Goal: Task Accomplishment & Management: Complete application form

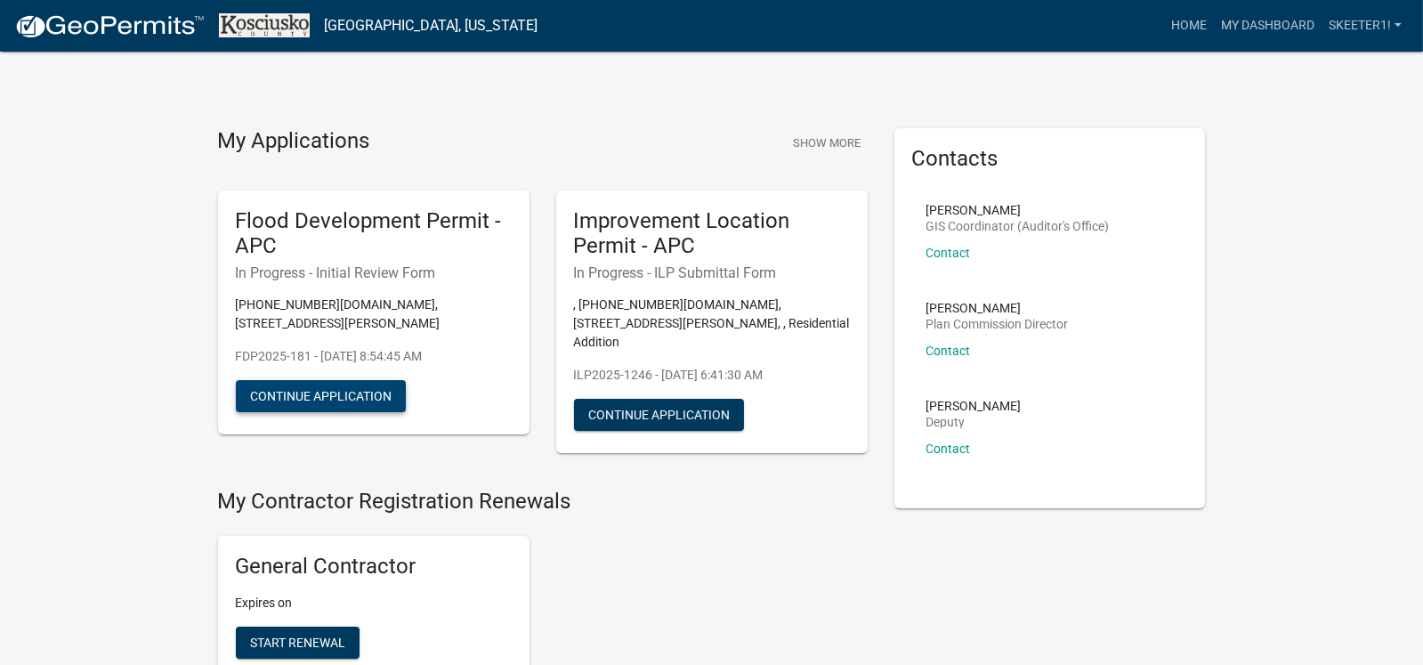
click at [352, 380] on button "Continue Application" at bounding box center [321, 396] width 170 height 32
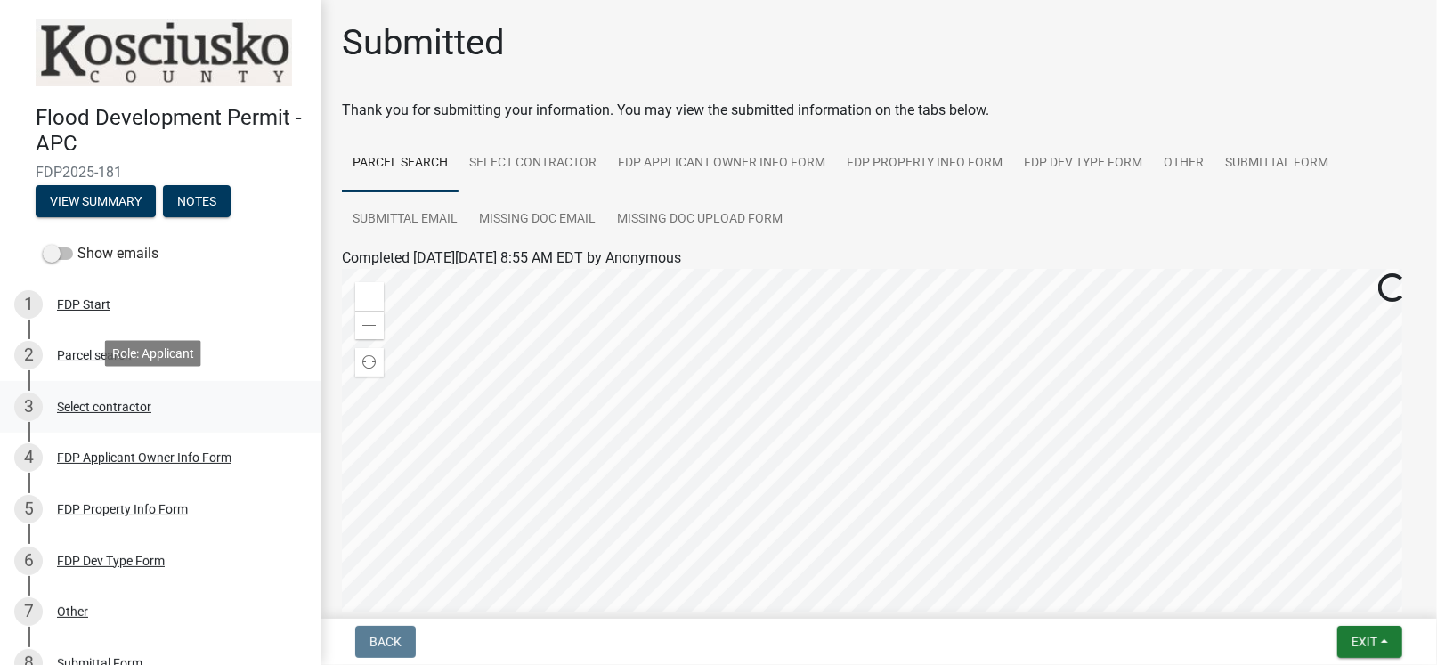
click at [117, 401] on div "Select contractor" at bounding box center [104, 407] width 94 height 12
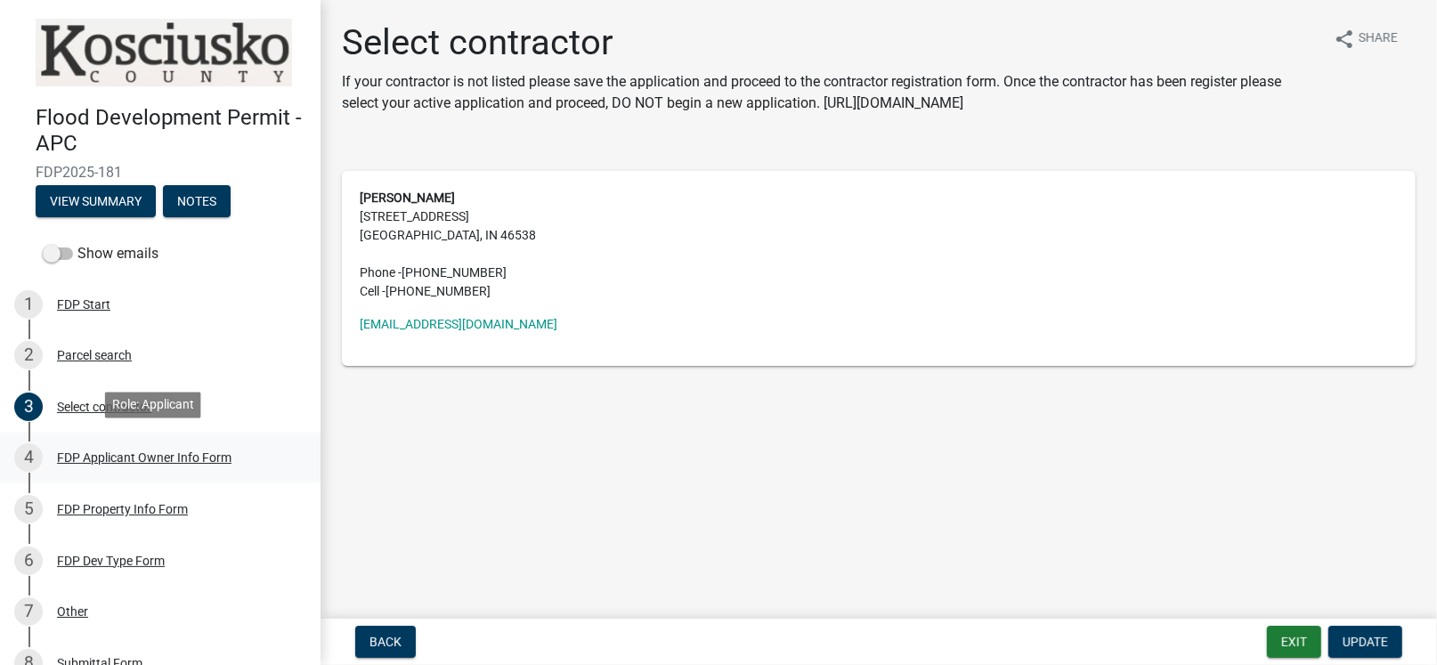
click at [109, 455] on div "FDP Applicant Owner Info Form" at bounding box center [144, 457] width 174 height 12
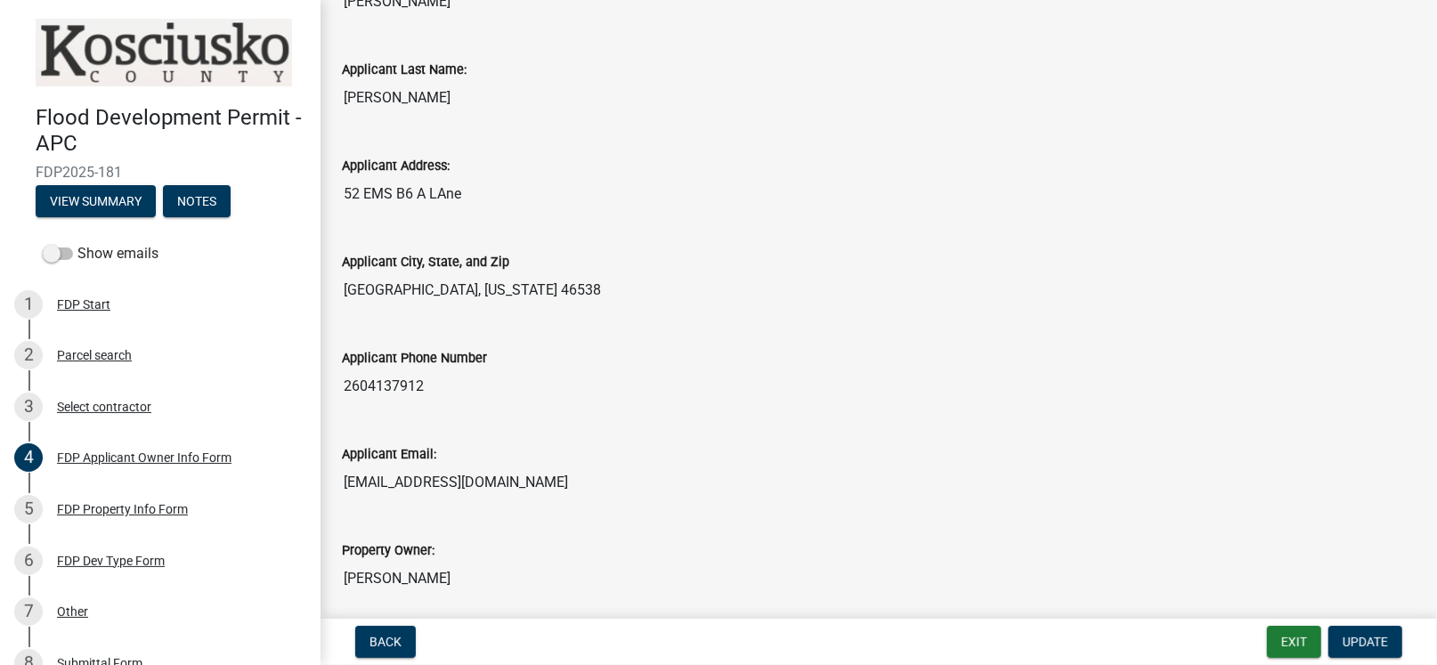
scroll to position [355, 0]
click at [107, 506] on div "FDP Property Info Form" at bounding box center [122, 509] width 131 height 12
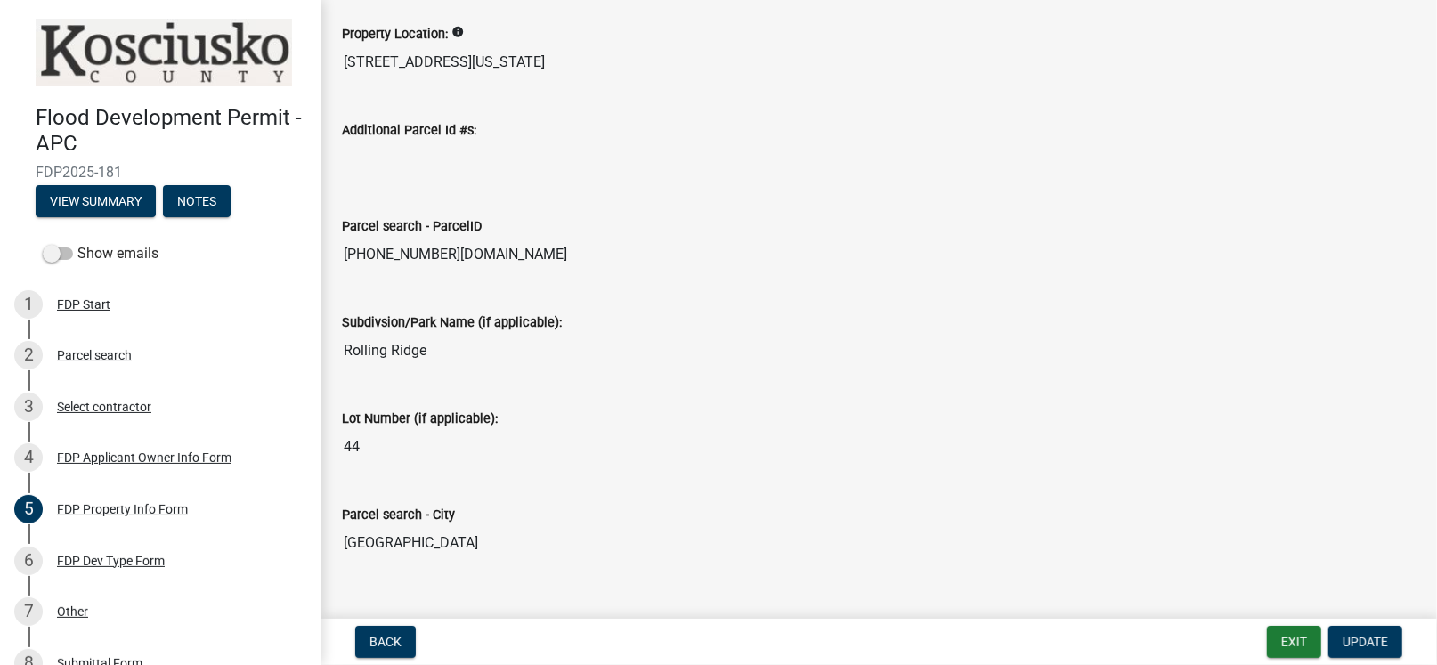
scroll to position [228, 0]
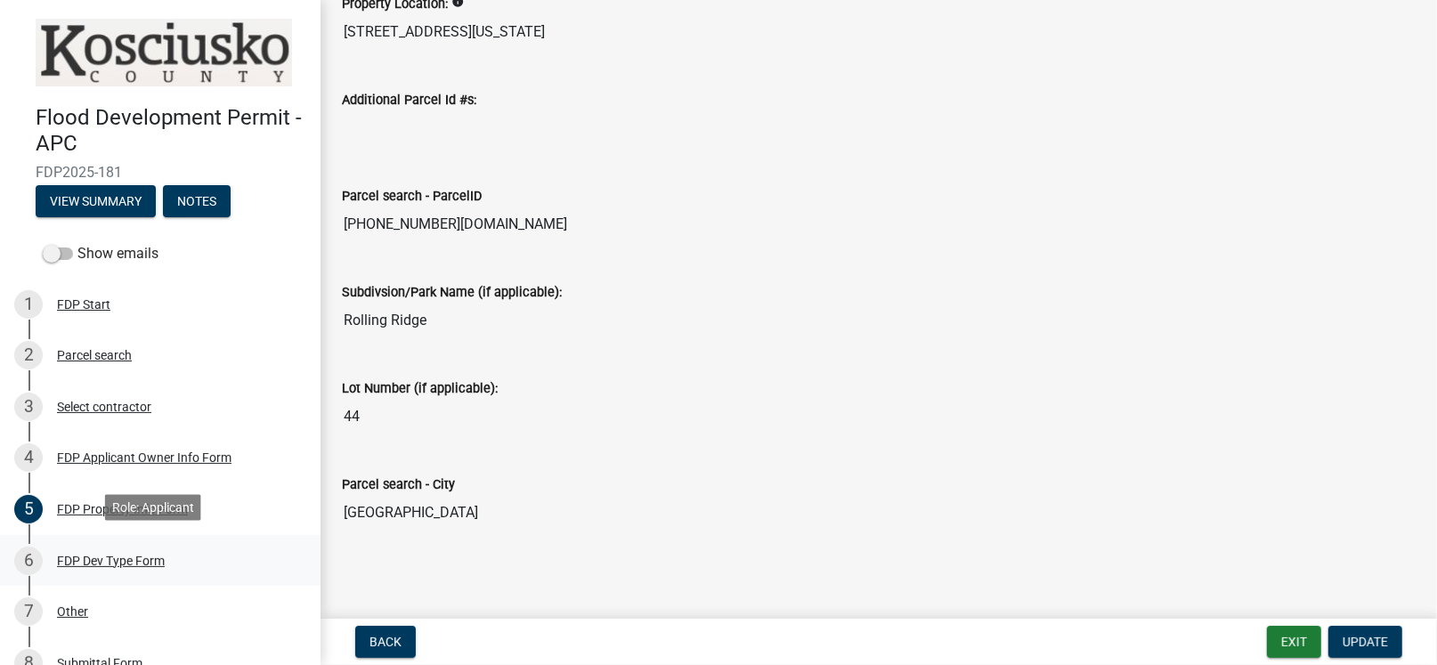
click at [126, 556] on div "FDP Dev Type Form" at bounding box center [111, 561] width 108 height 12
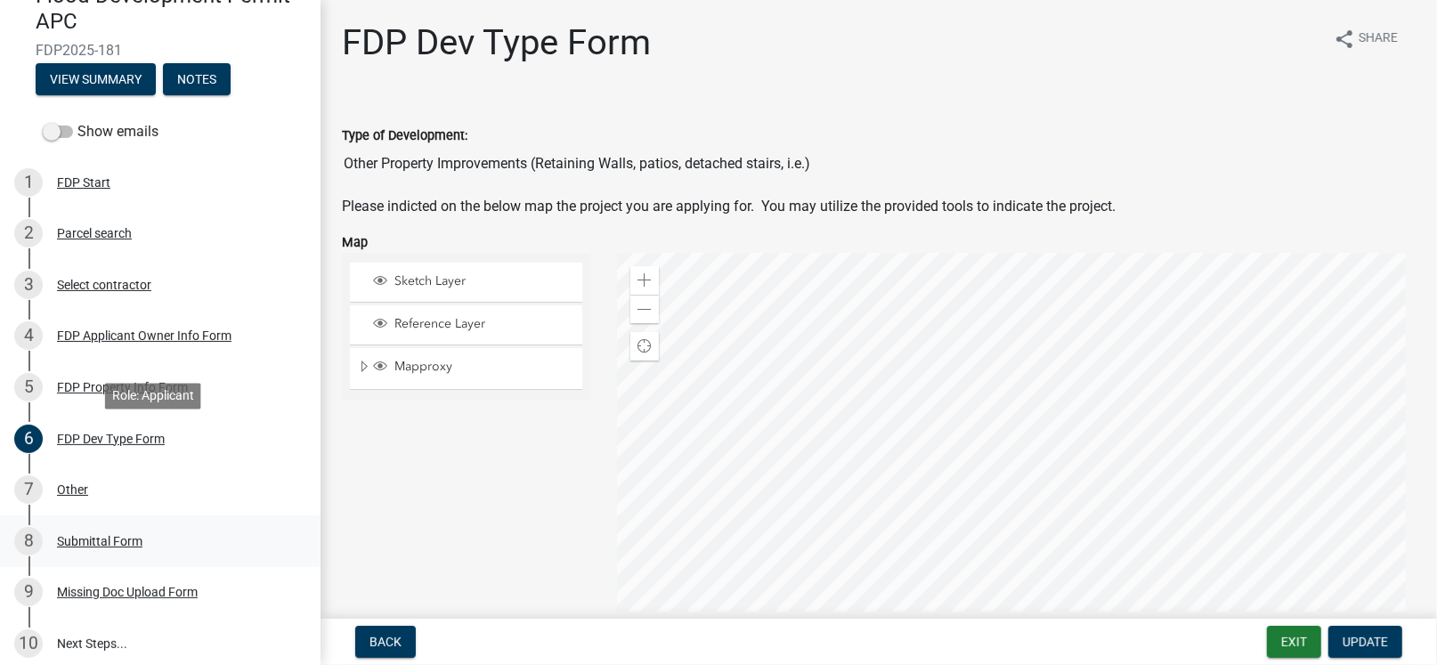
scroll to position [129, 0]
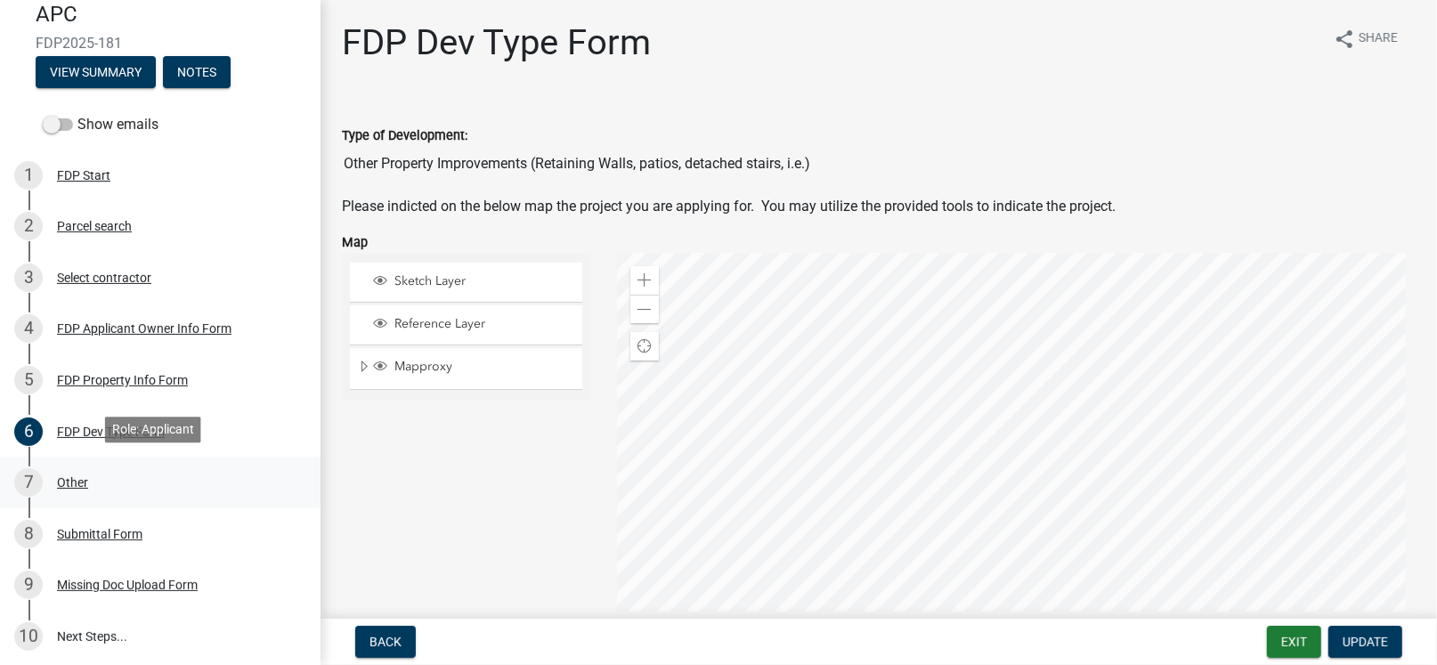
click at [78, 476] on div "Other" at bounding box center [72, 482] width 31 height 12
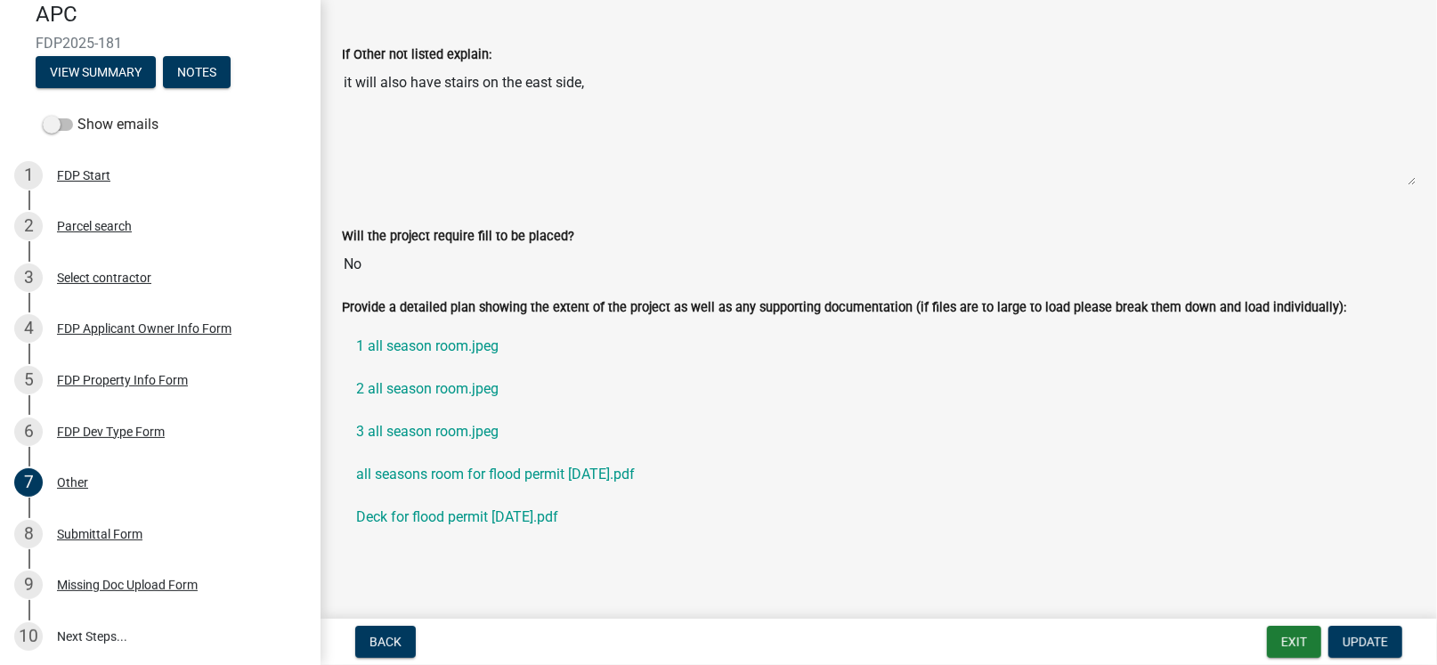
scroll to position [193, 0]
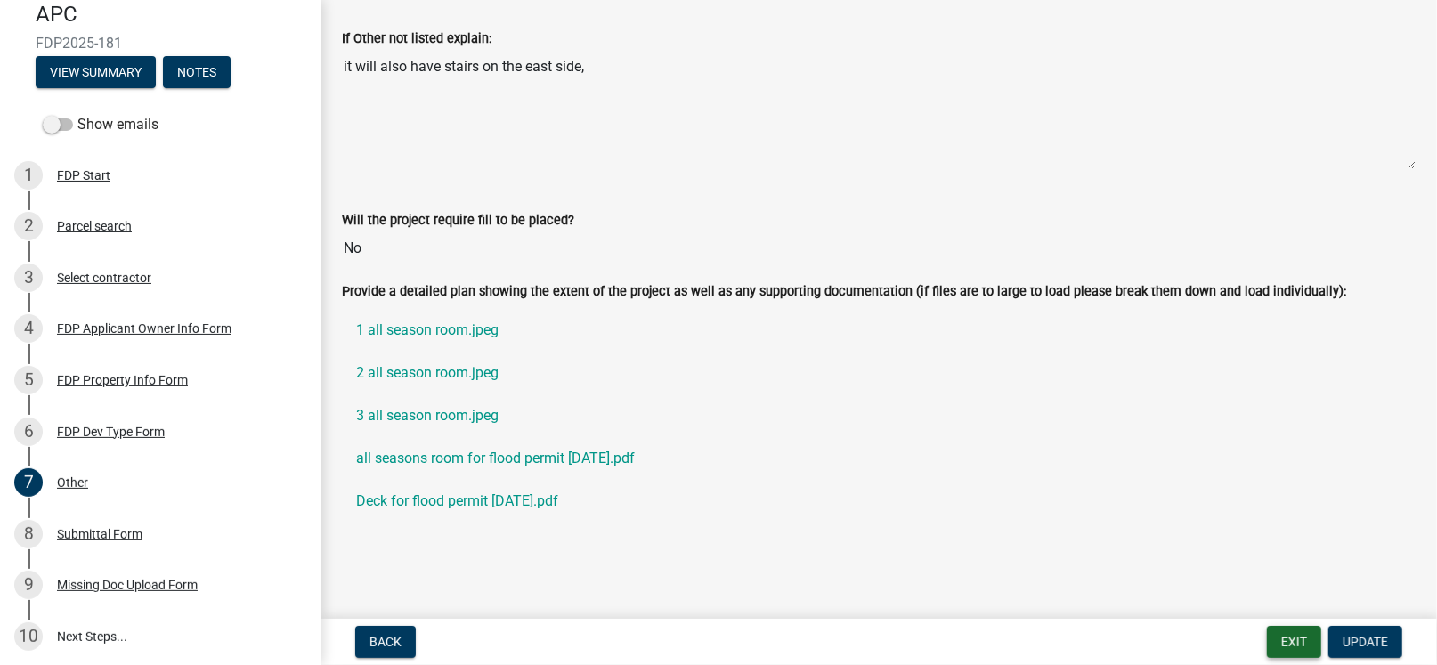
click at [1275, 636] on button "Exit" at bounding box center [1294, 642] width 54 height 32
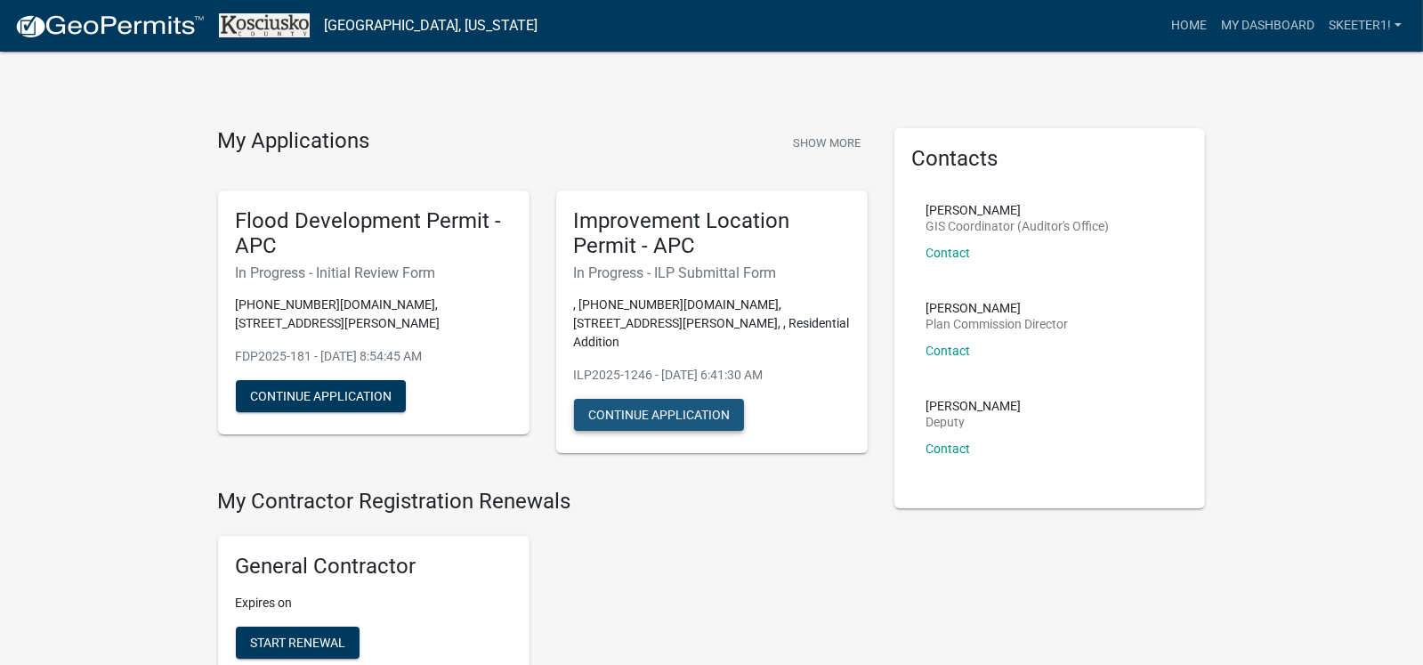
click at [646, 399] on button "Continue Application" at bounding box center [659, 415] width 170 height 32
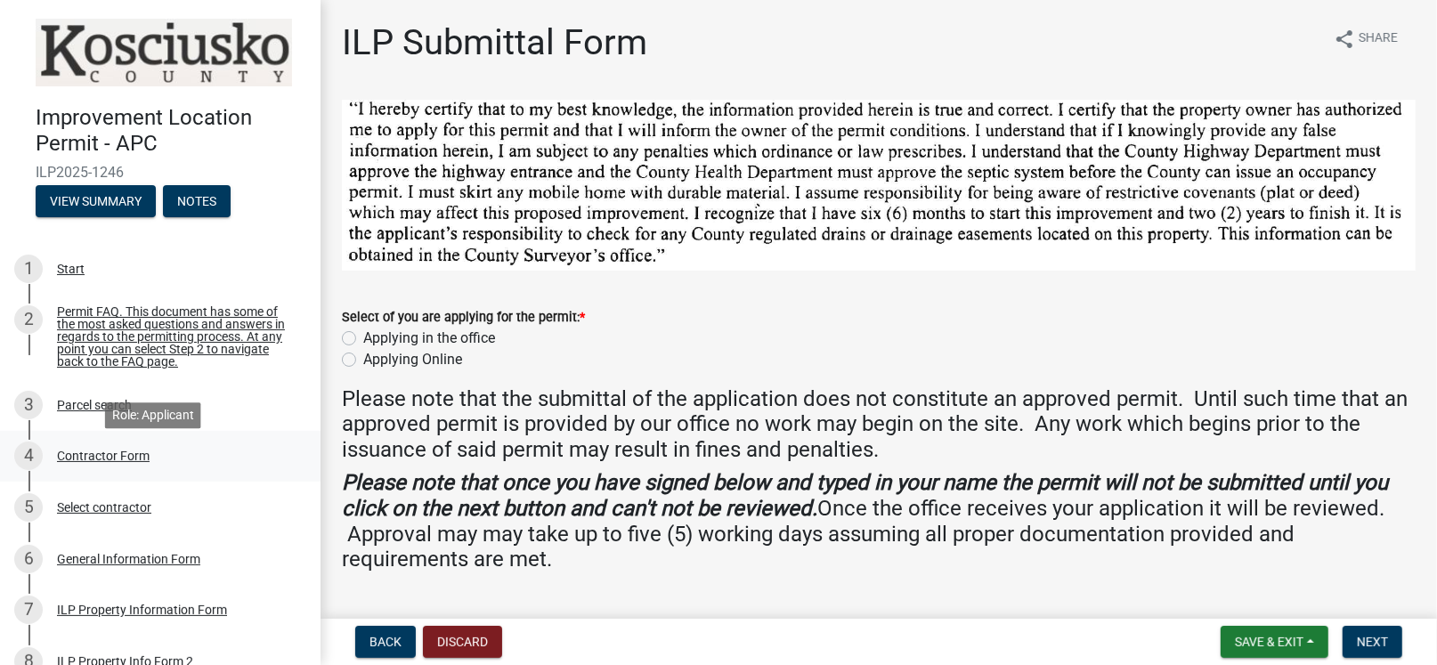
click at [93, 462] on div "Contractor Form" at bounding box center [103, 456] width 93 height 12
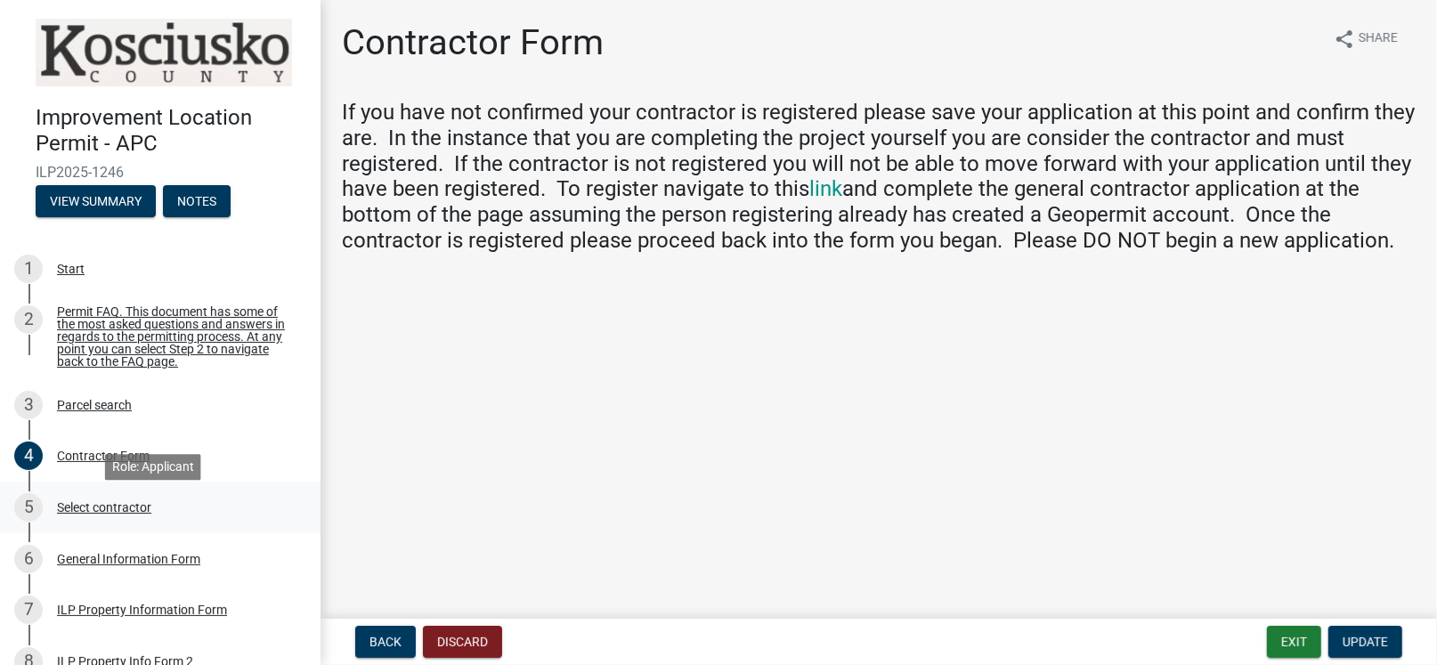
click at [122, 514] on div "Select contractor" at bounding box center [104, 507] width 94 height 12
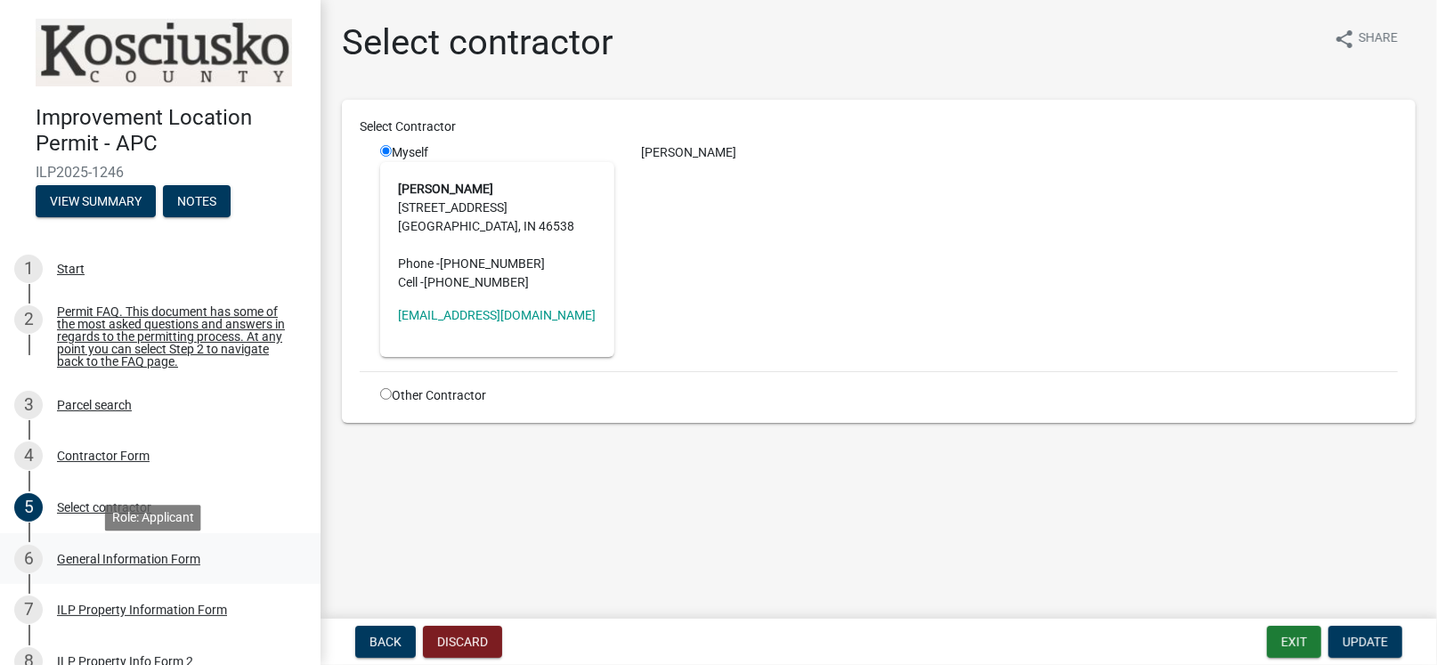
click at [140, 565] on div "General Information Form" at bounding box center [128, 559] width 143 height 12
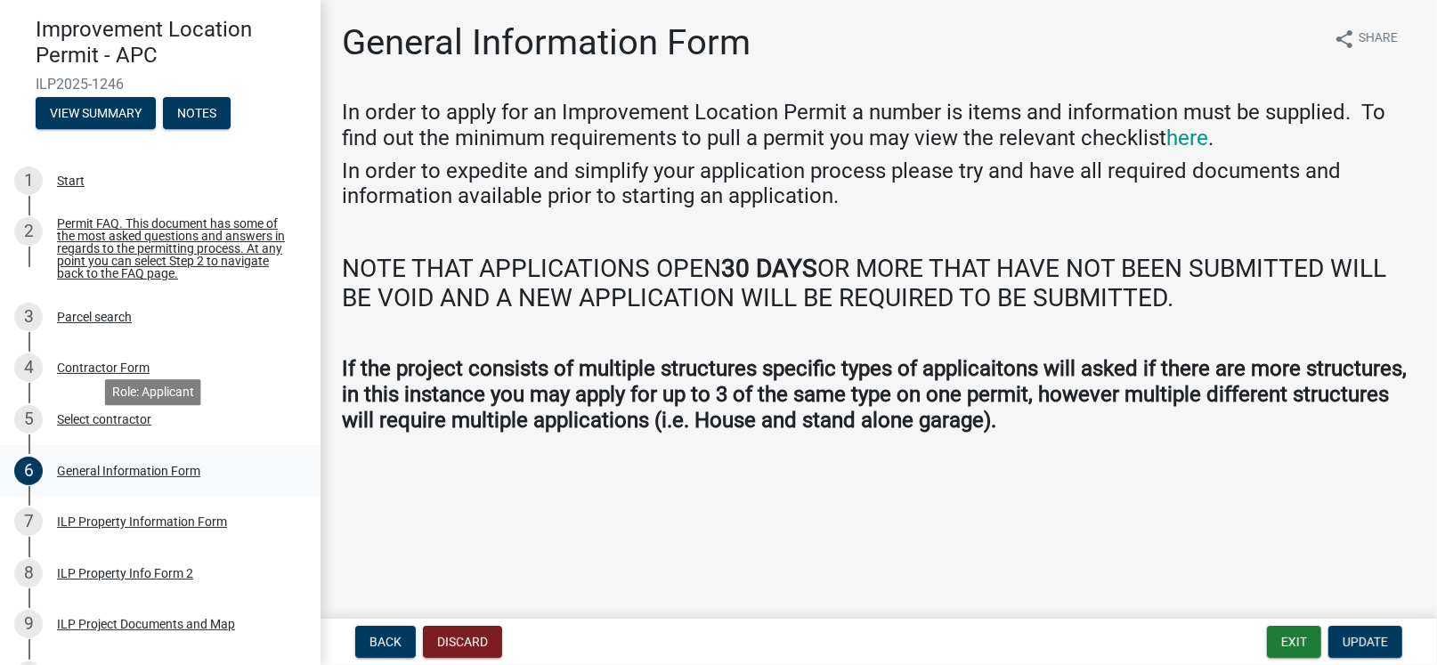
scroll to position [177, 0]
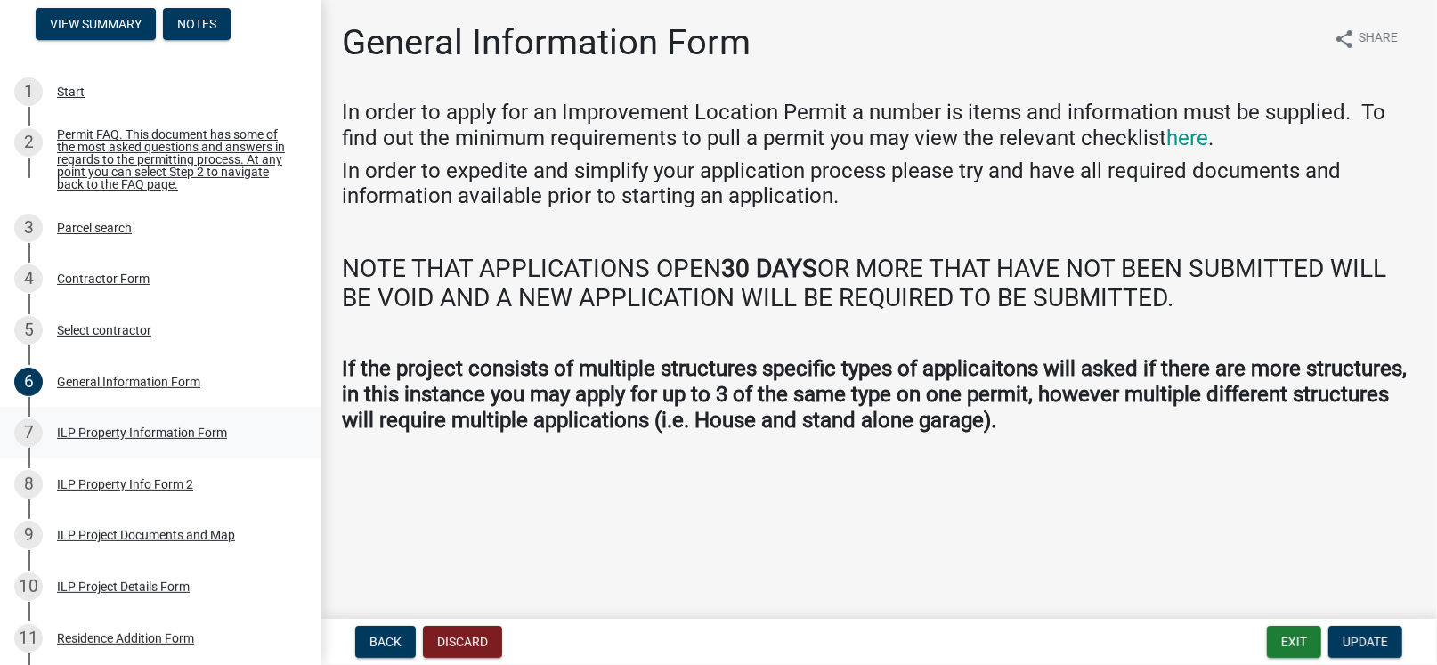
click at [139, 438] on div "ILP Property Information Form" at bounding box center [142, 432] width 170 height 12
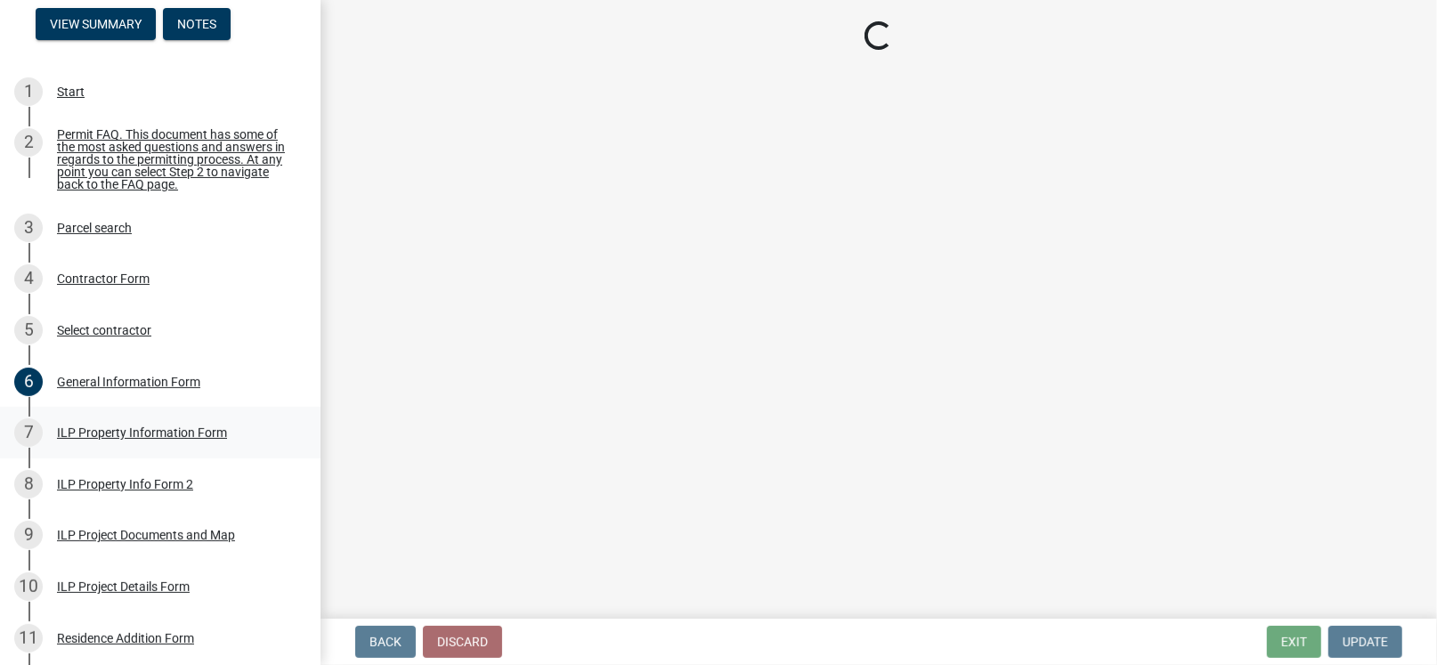
select select "8aeb2c27-db4f-4f65-83dd-c512a3678cb2"
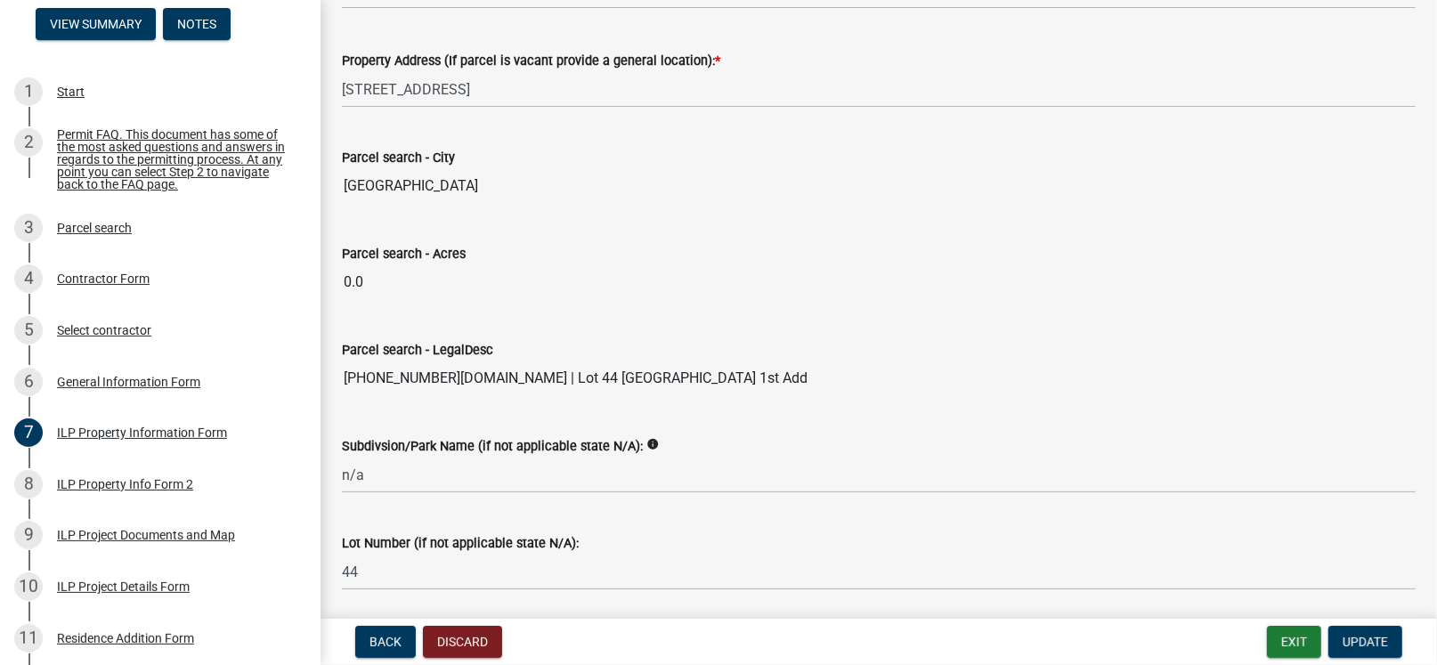
scroll to position [1502, 0]
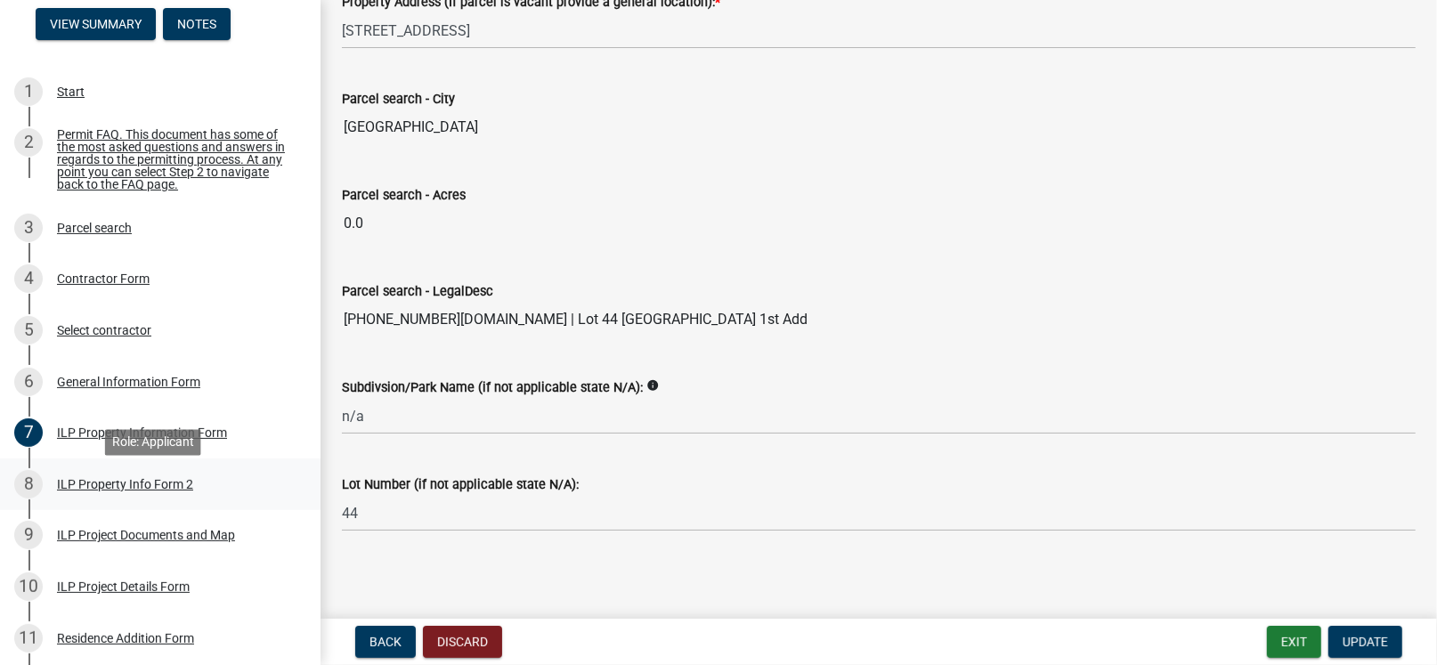
click at [147, 489] on div "ILP Property Info Form 2" at bounding box center [125, 484] width 136 height 12
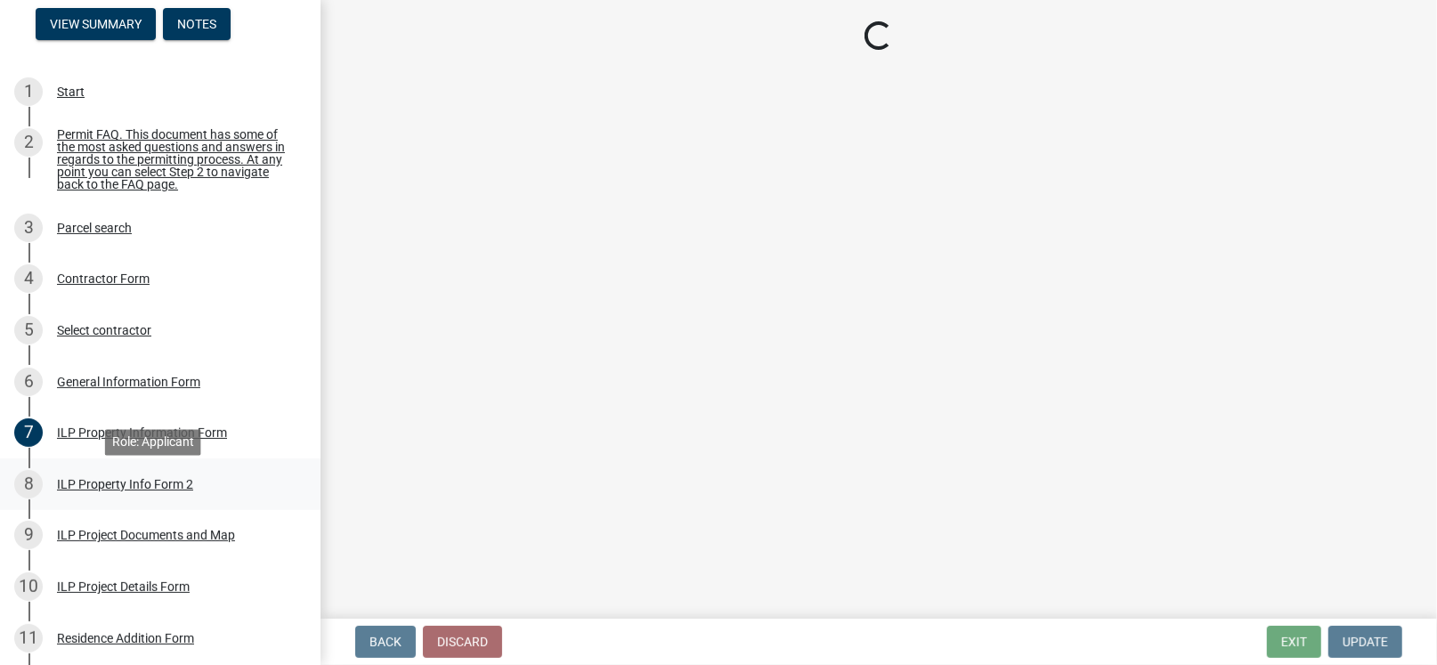
scroll to position [0, 0]
select select "30cad654-0079-4cbe-a349-097ae71a5774"
select select "1146270b-2111-4e23-bf7f-74ce85cf7041"
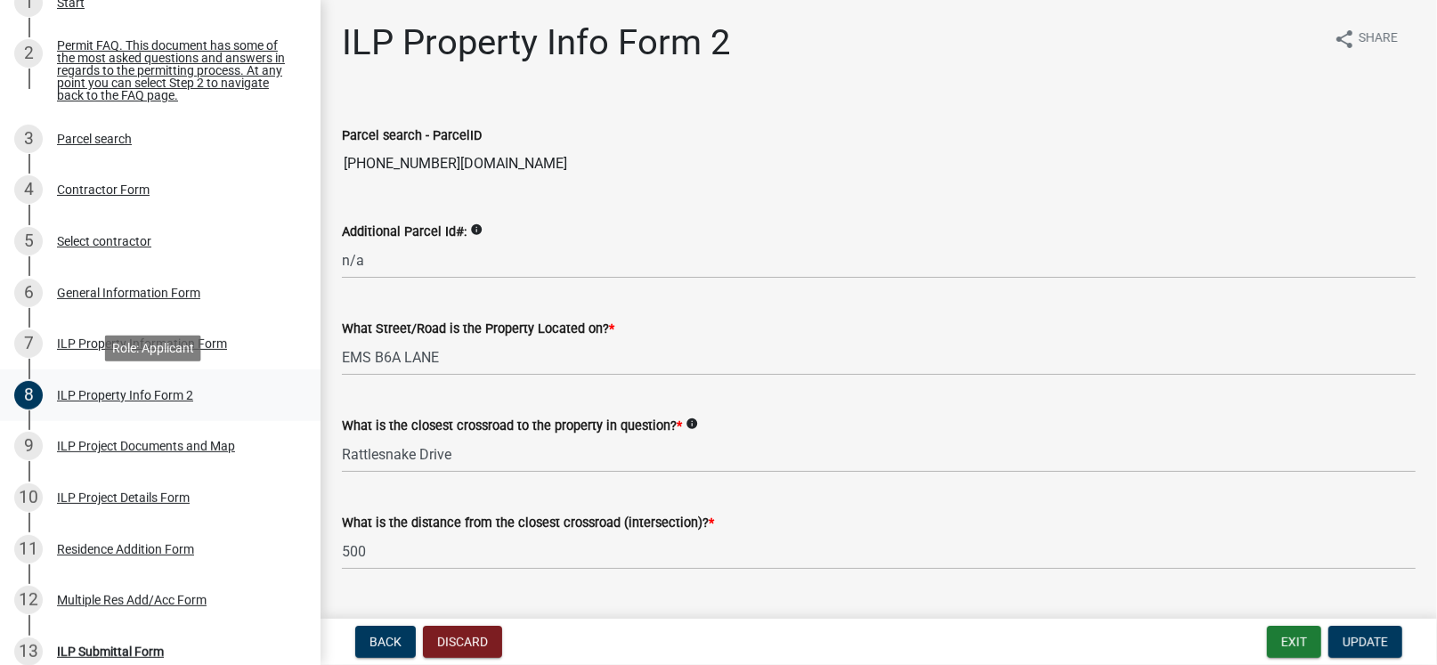
scroll to position [355, 0]
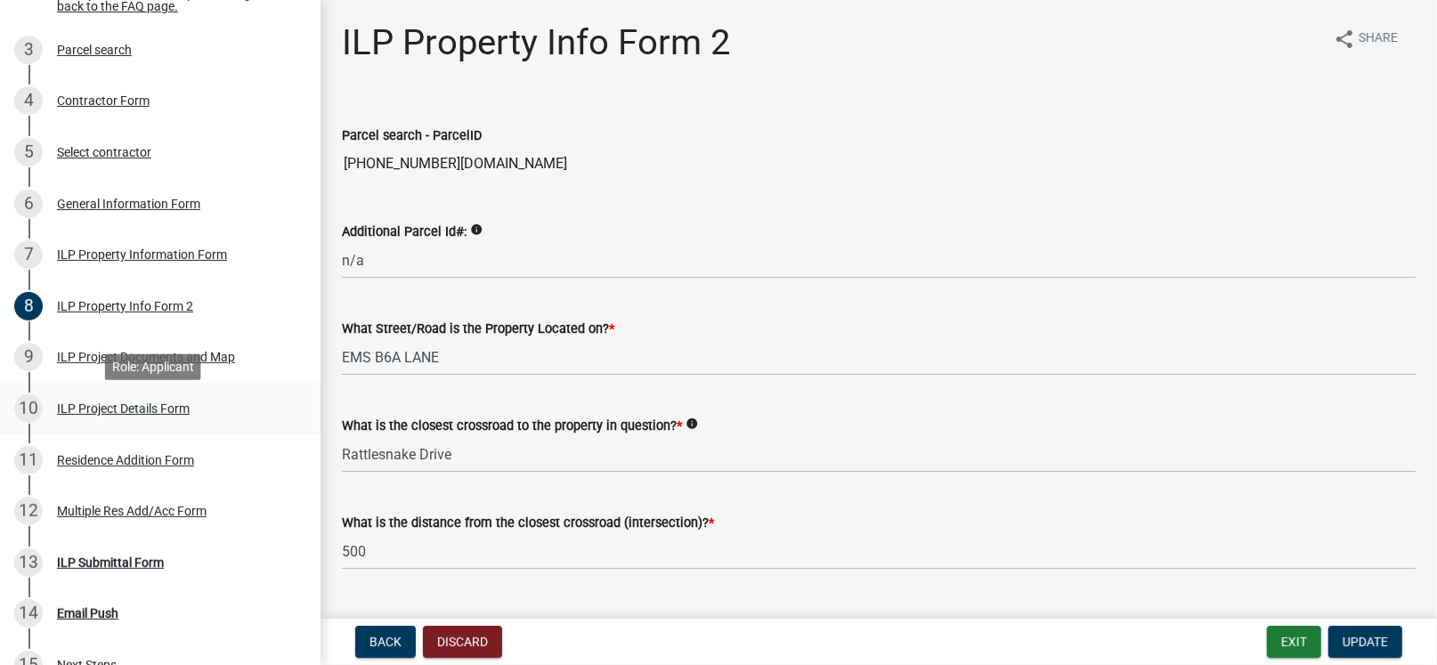
click at [136, 415] on div "ILP Project Details Form" at bounding box center [123, 408] width 133 height 12
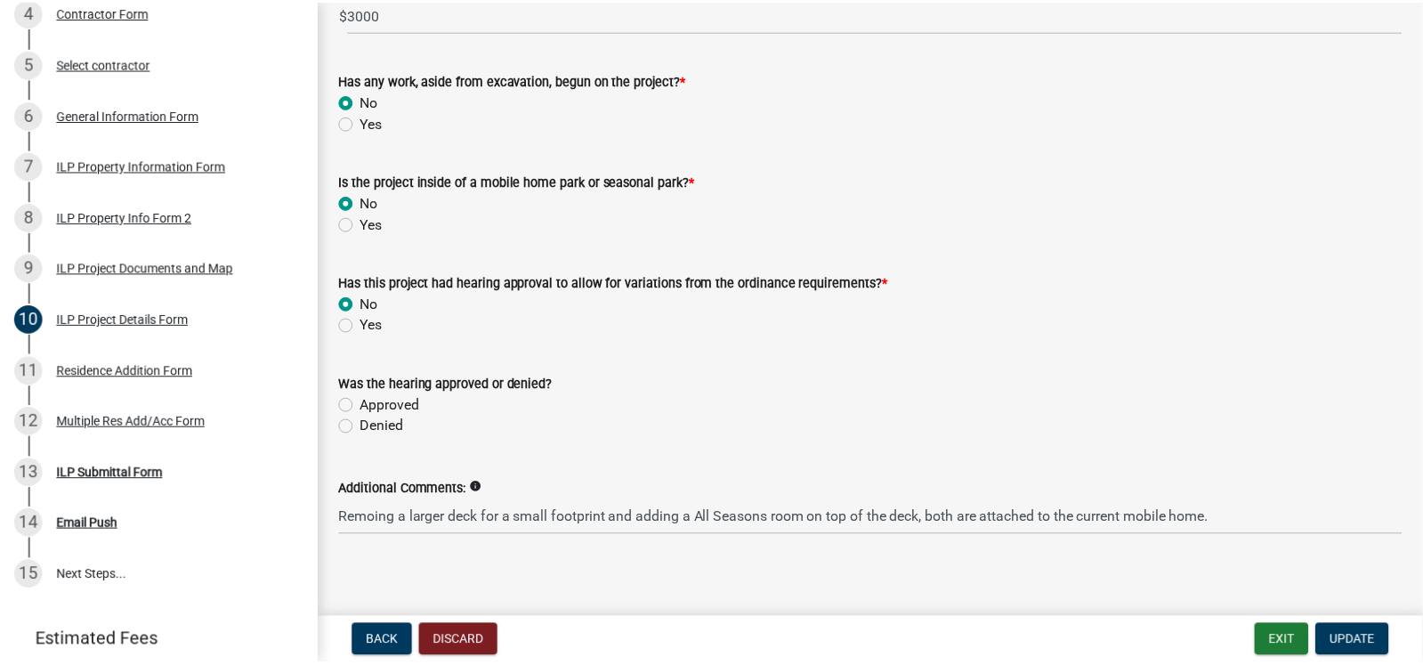
scroll to position [1438, 0]
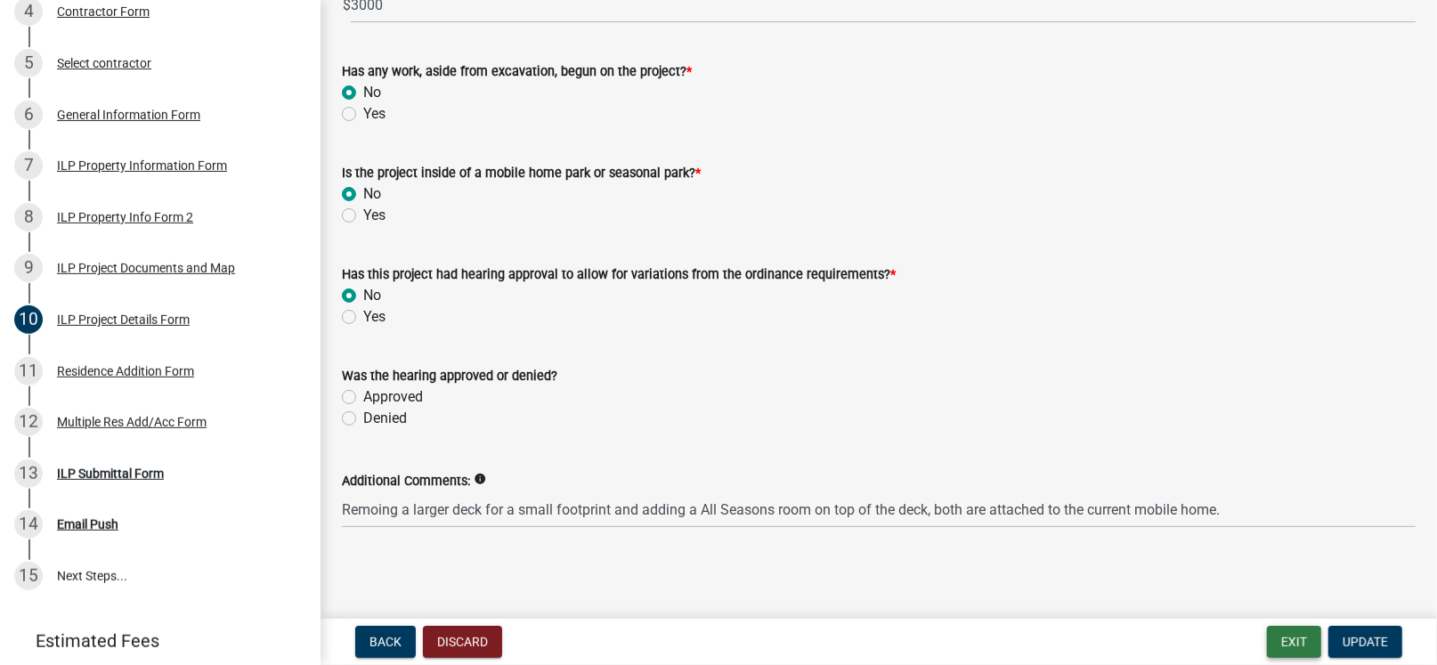
click at [1309, 640] on button "Exit" at bounding box center [1294, 642] width 54 height 32
